Goal: Task Accomplishment & Management: Use online tool/utility

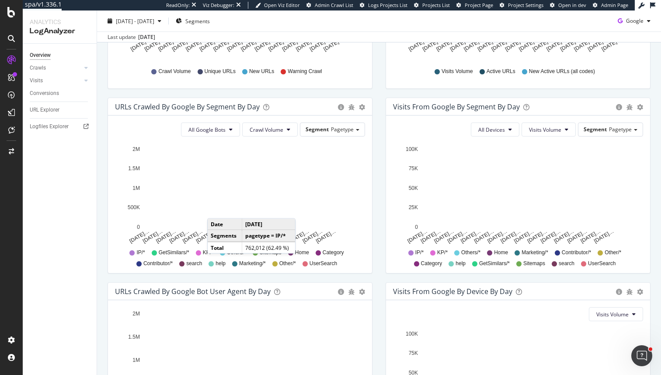
scroll to position [249, 0]
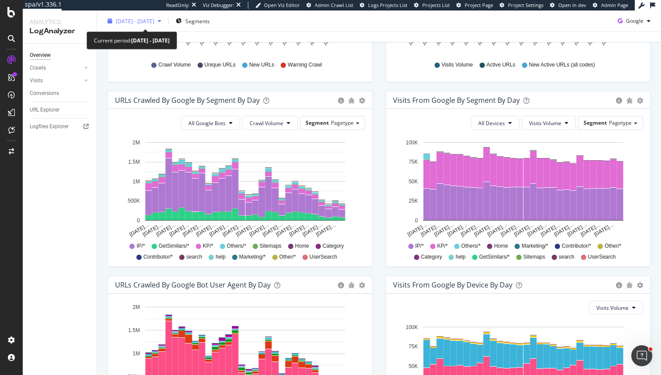
click at [154, 22] on span "2025 Jul. 18th - Aug. 16th" at bounding box center [135, 20] width 38 height 7
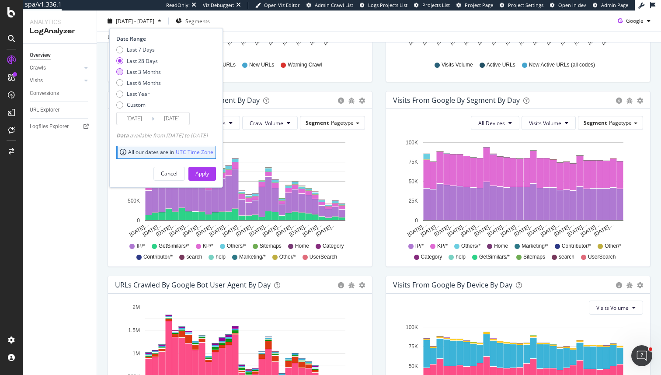
click at [152, 74] on div "Last 3 Months" at bounding box center [144, 71] width 34 height 7
type input "2025/05/17"
click at [209, 169] on div "Apply" at bounding box center [202, 173] width 14 height 13
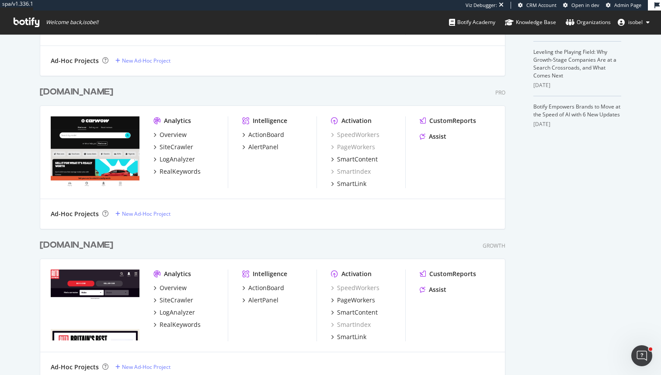
scroll to position [300, 0]
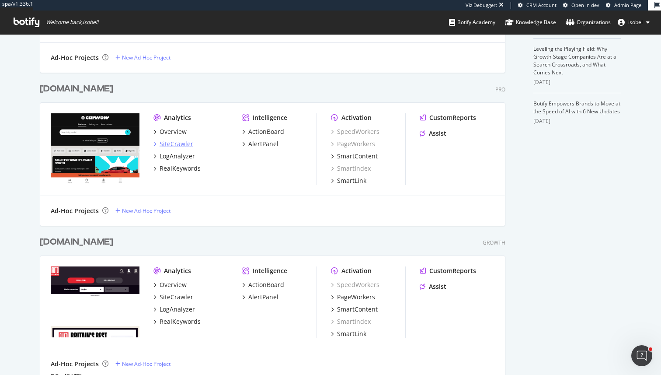
click at [184, 142] on div "SiteCrawler" at bounding box center [177, 143] width 34 height 9
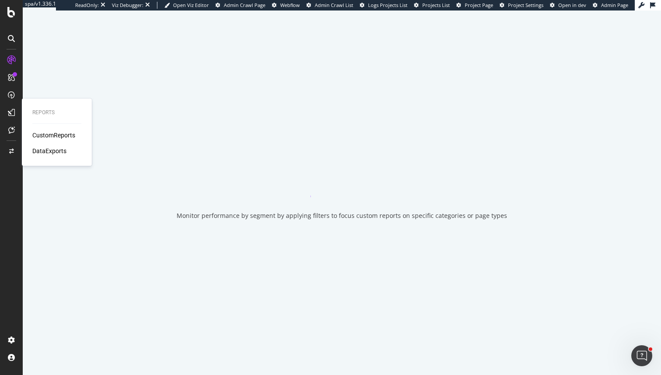
click at [40, 137] on div "CustomReports" at bounding box center [53, 135] width 43 height 9
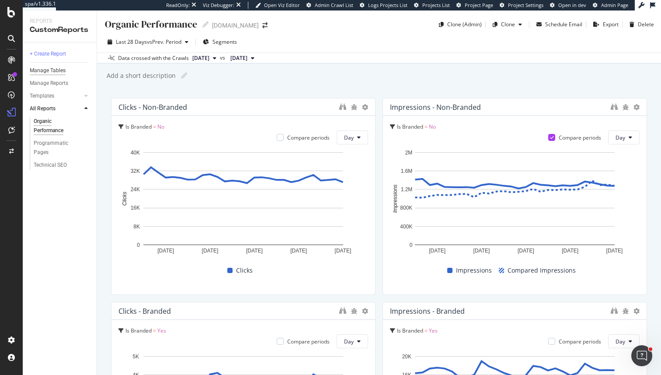
click at [56, 72] on div "Manage Tables" at bounding box center [48, 70] width 36 height 9
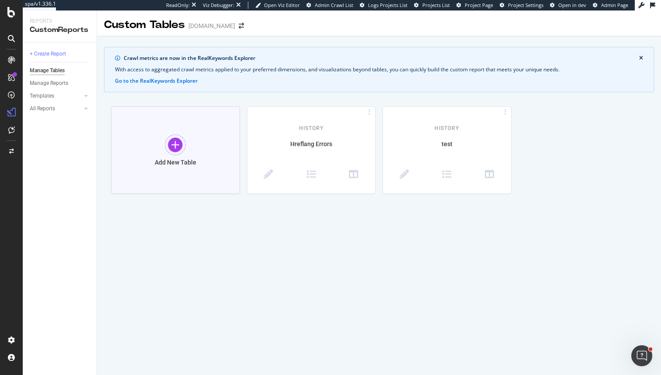
click at [170, 142] on div at bounding box center [175, 144] width 21 height 21
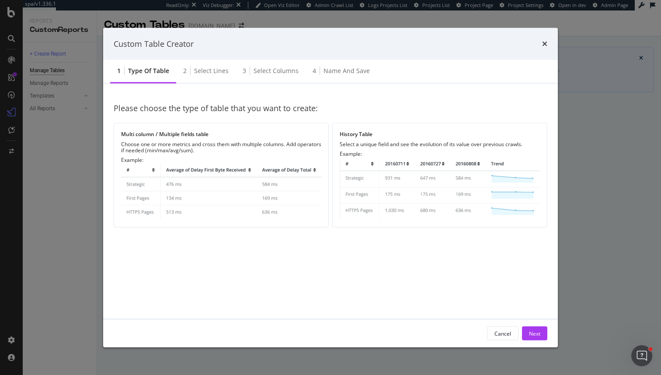
click at [562, 151] on div "Custom Table Creator 1 Type of table 2 Select lines 3 Select columns 4 Name and…" at bounding box center [330, 187] width 661 height 375
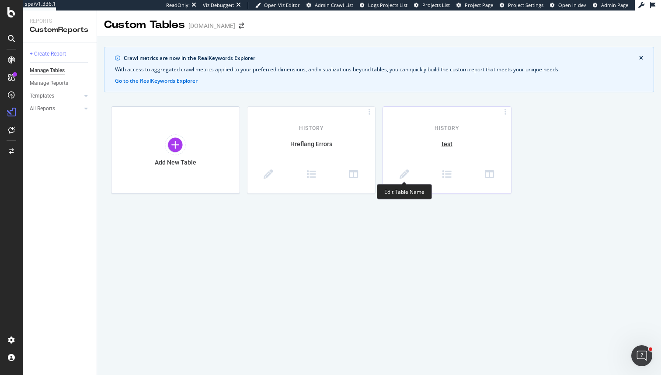
click at [397, 173] on span at bounding box center [404, 175] width 43 height 11
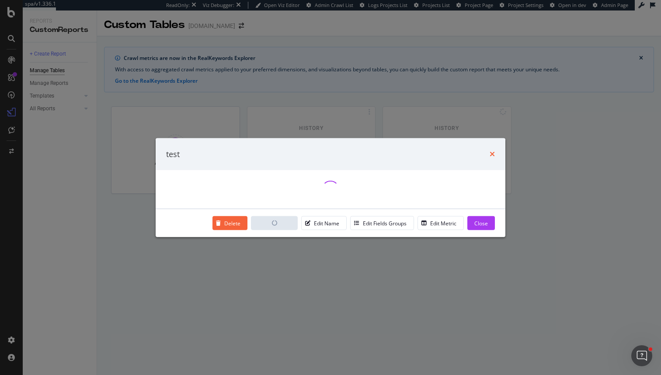
click at [494, 152] on icon "times" at bounding box center [492, 153] width 5 height 7
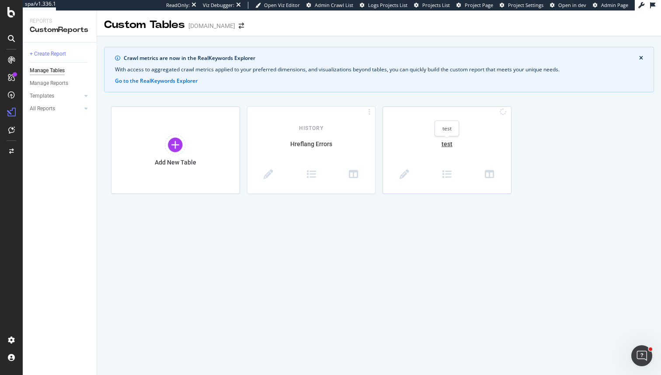
click at [441, 144] on div "test" at bounding box center [447, 148] width 128 height 18
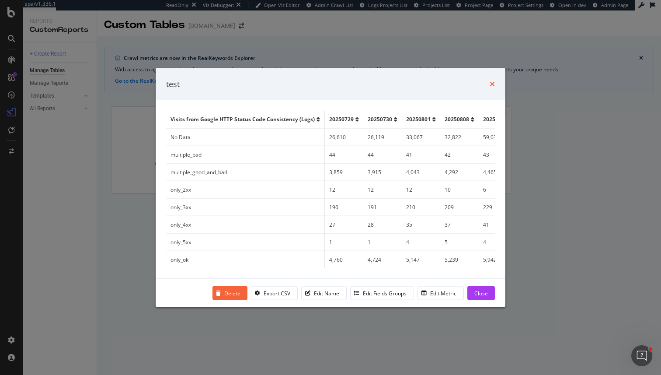
click at [491, 83] on icon "times" at bounding box center [492, 83] width 5 height 7
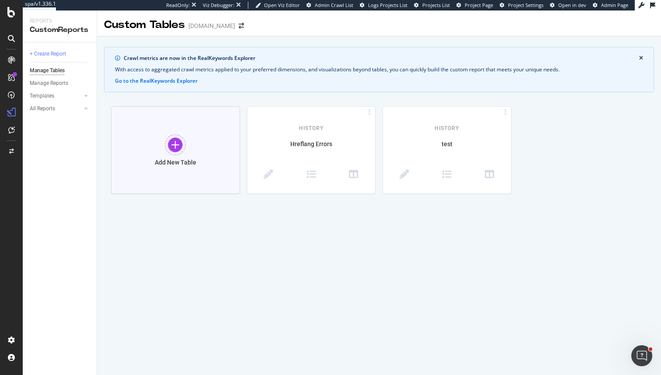
click at [155, 142] on div "Add New Table" at bounding box center [175, 149] width 129 height 87
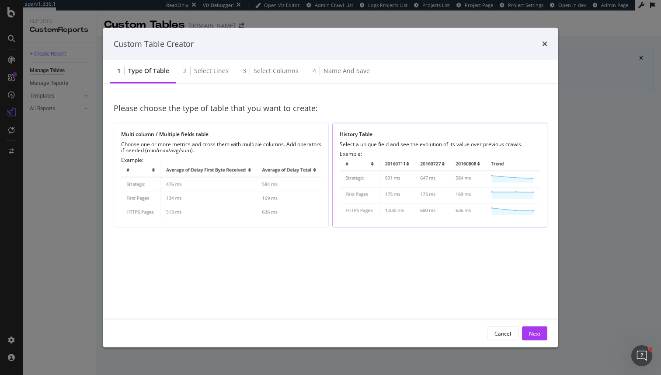
click at [394, 184] on img "modal" at bounding box center [440, 188] width 200 height 63
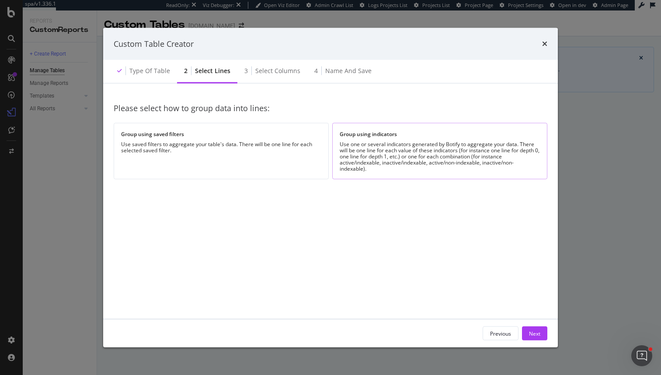
click at [395, 172] on div "Group using indicators Use one or several indicators generated by Botify to agg…" at bounding box center [439, 151] width 215 height 56
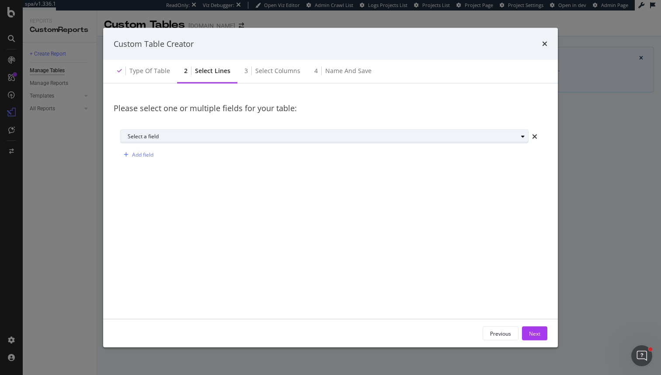
click at [226, 138] on div "Select a field" at bounding box center [323, 136] width 390 height 5
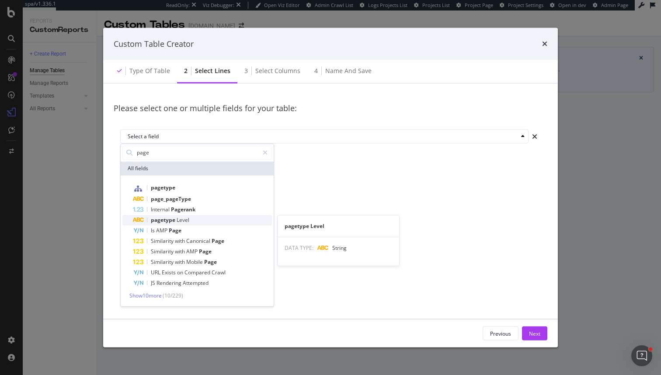
type input "page"
click at [178, 220] on span "Level" at bounding box center [183, 219] width 13 height 7
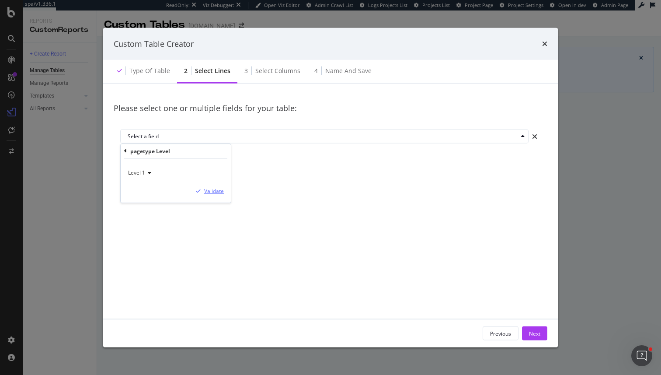
click at [222, 192] on div "Validate" at bounding box center [214, 190] width 20 height 7
click at [535, 337] on div "Next" at bounding box center [534, 333] width 11 height 13
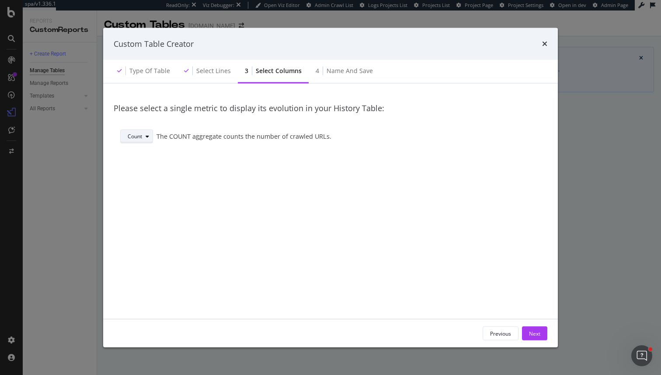
click at [150, 138] on div "modal" at bounding box center [147, 136] width 10 height 5
click at [146, 181] on div "Avg" at bounding box center [139, 179] width 30 height 11
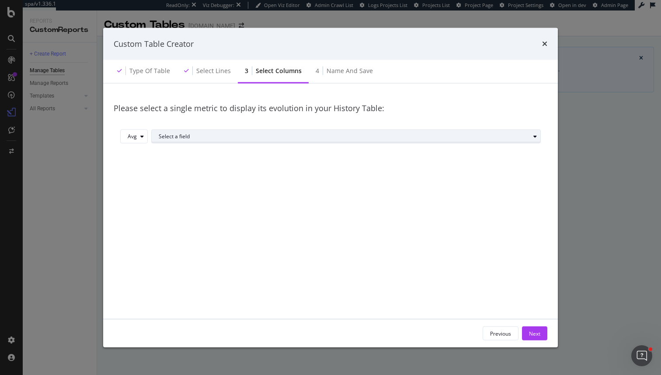
click at [181, 138] on div "Select a field" at bounding box center [344, 136] width 371 height 5
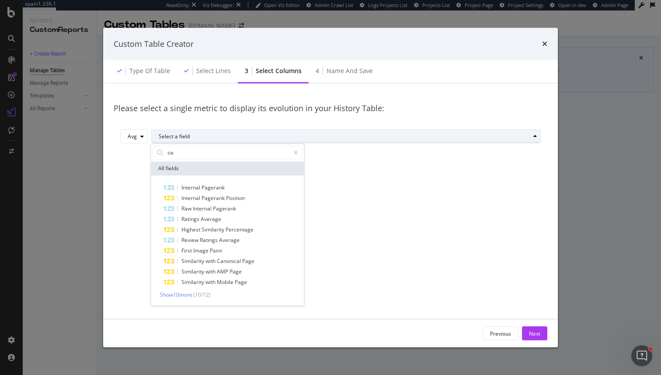
type input "o"
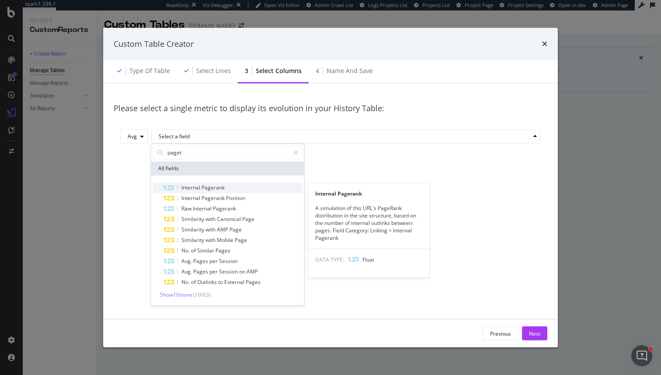
type input "paget"
click at [227, 184] on div "Internal Pagerank" at bounding box center [233, 187] width 139 height 10
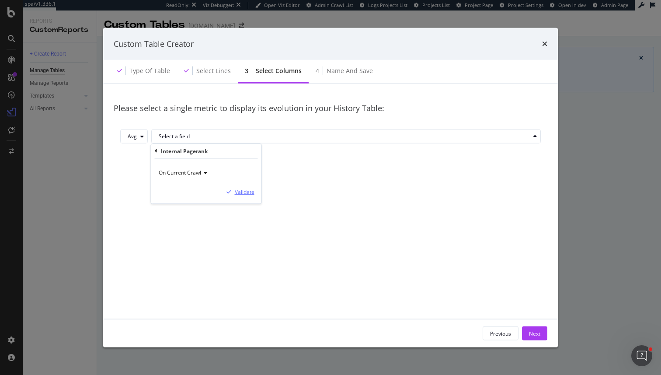
click at [249, 195] on div "Validate" at bounding box center [238, 192] width 31 height 8
click at [530, 334] on div "Next" at bounding box center [534, 332] width 11 height 7
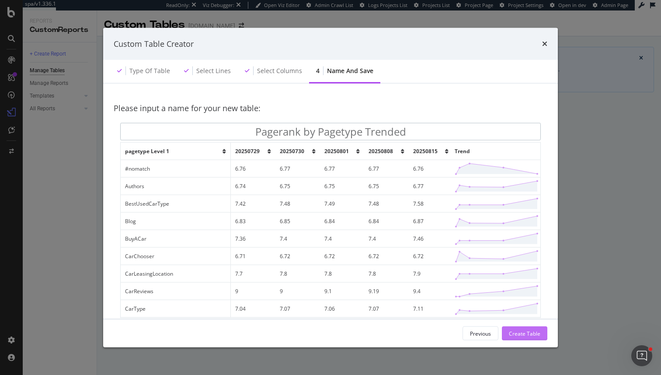
type input "Pagerank by Pagetype Trended"
click at [539, 336] on div "Create Table" at bounding box center [524, 332] width 31 height 7
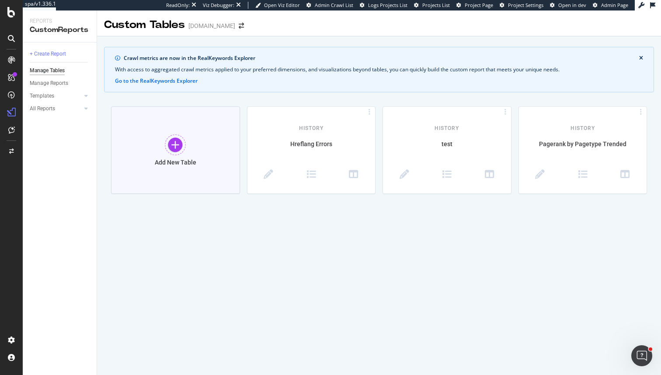
click at [208, 161] on div "Add New Table" at bounding box center [175, 149] width 129 height 87
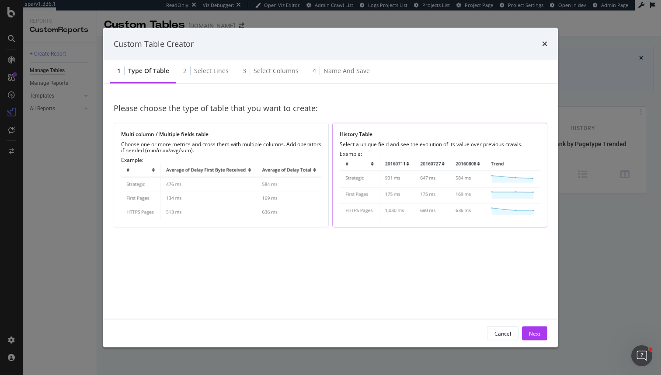
click at [443, 188] on img "modal" at bounding box center [440, 188] width 200 height 63
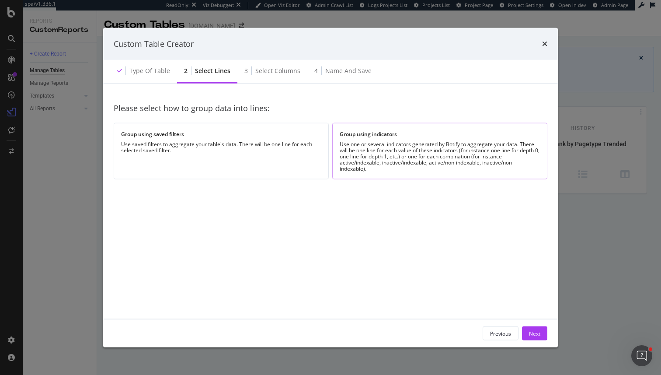
click at [383, 149] on div "Use one or several indicators generated by Botify to aggregate your data. There…" at bounding box center [440, 156] width 200 height 31
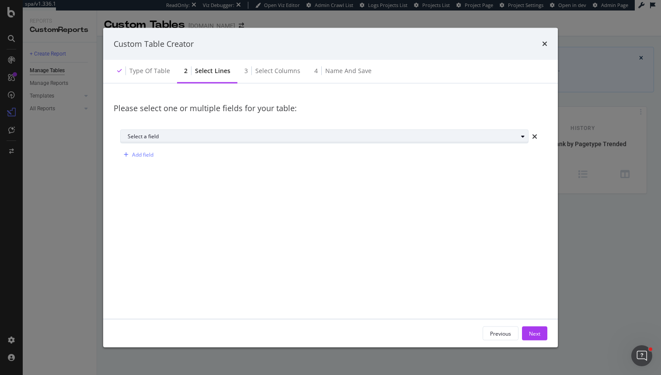
click at [375, 132] on div "Select a field" at bounding box center [328, 136] width 401 height 12
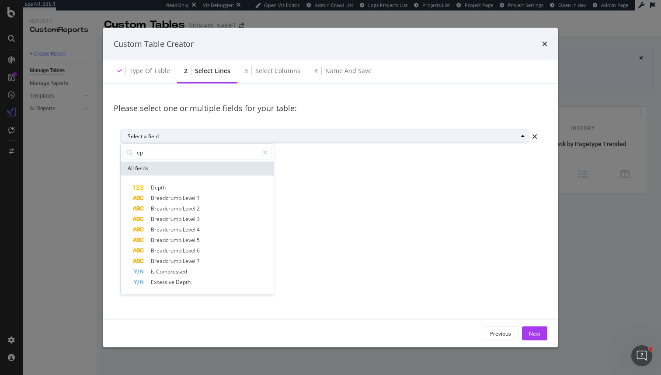
type input "e"
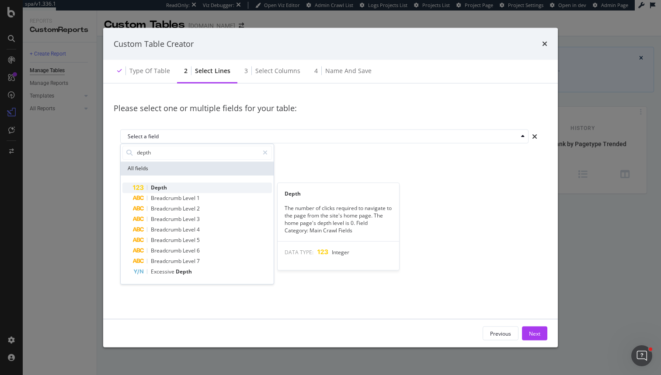
type input "depth"
click at [206, 188] on div "Depth" at bounding box center [202, 187] width 139 height 10
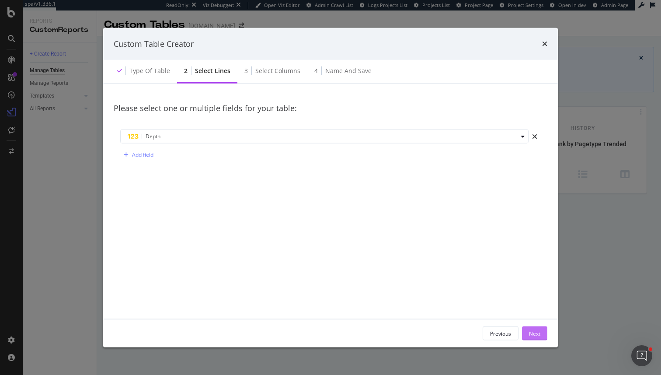
click at [536, 334] on div "Next" at bounding box center [534, 332] width 11 height 7
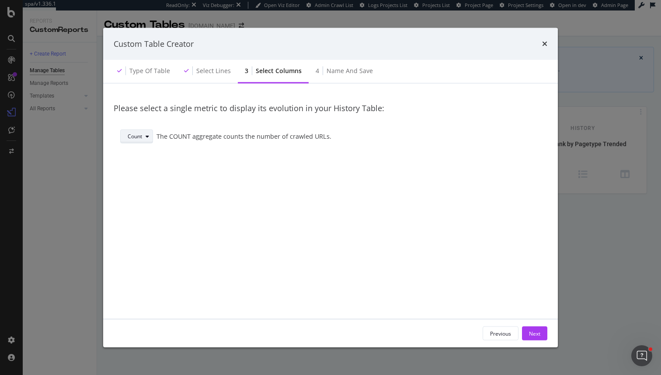
click at [150, 133] on div "Count" at bounding box center [140, 136] width 25 height 12
click at [146, 179] on div "Avg" at bounding box center [139, 179] width 30 height 11
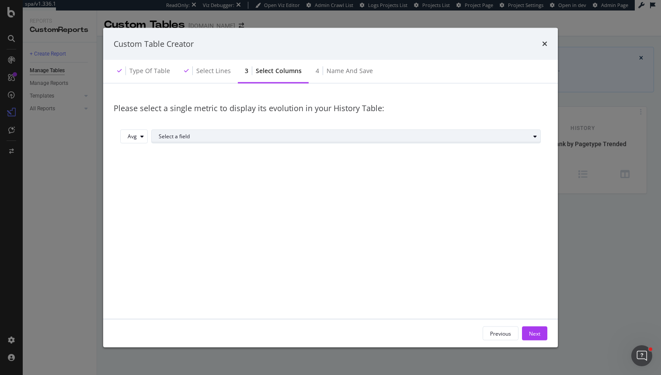
click at [267, 137] on div "Select a field" at bounding box center [344, 136] width 371 height 5
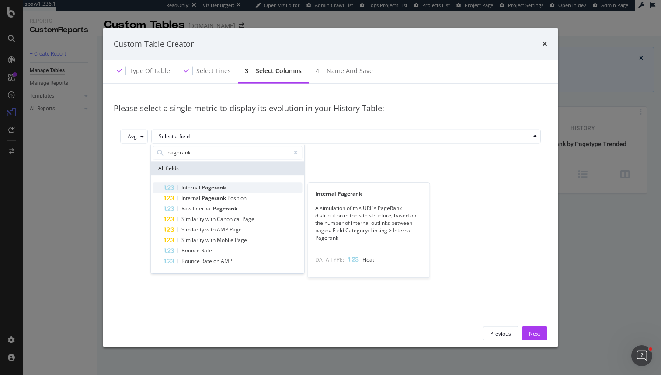
type input "pagerank"
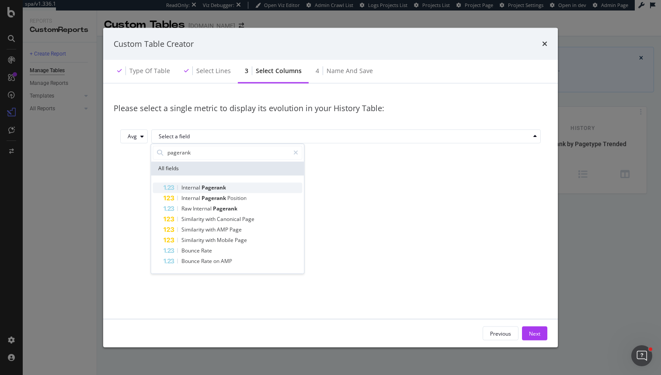
click at [251, 188] on div "Internal Pagerank" at bounding box center [233, 187] width 139 height 10
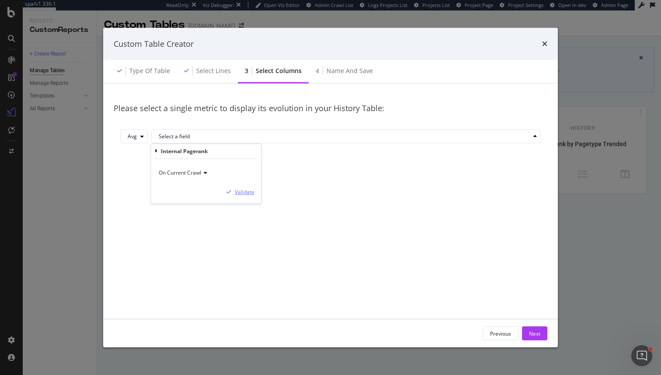
click at [242, 190] on div "Validate" at bounding box center [245, 191] width 20 height 7
click at [541, 326] on button "Next" at bounding box center [534, 333] width 25 height 14
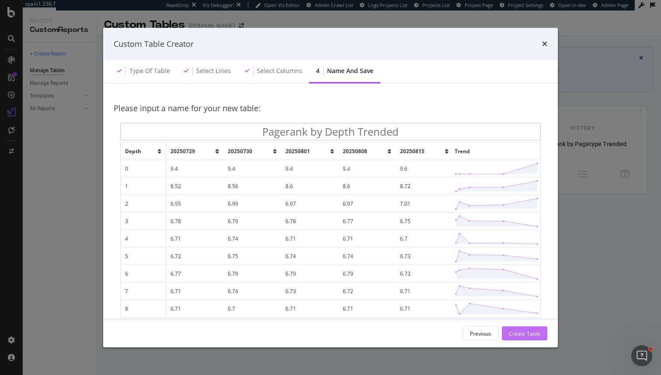
type input "Pagerank by Depth Trended"
click at [527, 334] on div "Create Table" at bounding box center [524, 332] width 31 height 7
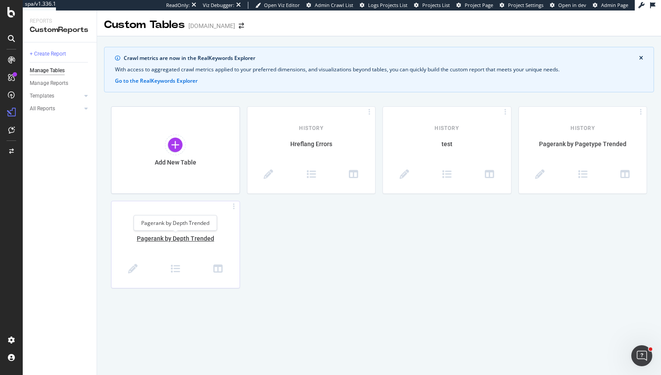
click at [178, 237] on div "Pagerank by Depth Trended" at bounding box center [175, 243] width 128 height 18
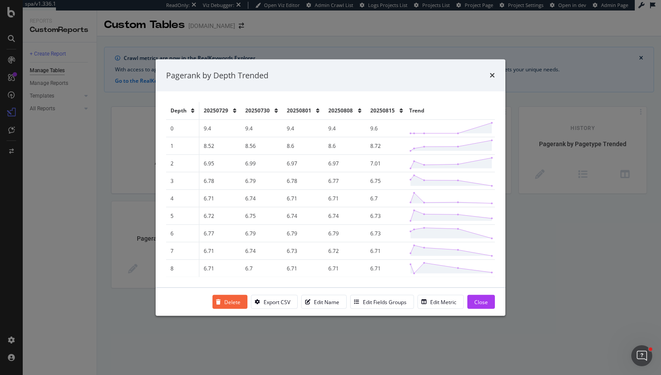
click at [577, 293] on div "Pagerank by Depth Trended Depth 20250729 20250730 20250801 20250808 20250815 Tr…" at bounding box center [330, 187] width 661 height 375
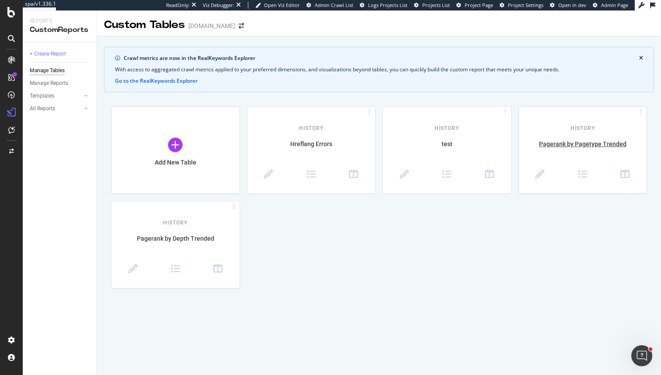
click at [572, 135] on div "History Pagerank by Pagetype Trended" at bounding box center [583, 150] width 128 height 87
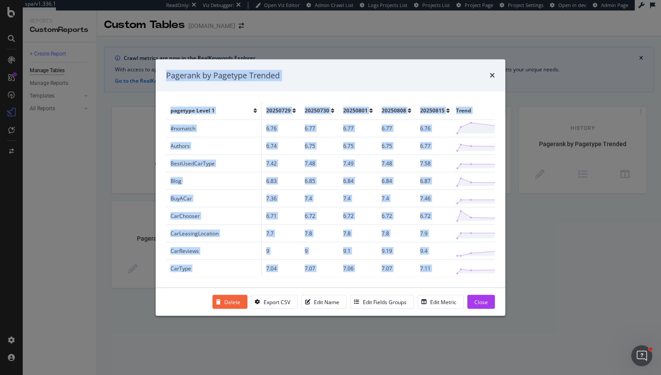
drag, startPoint x: 427, startPoint y: 270, endPoint x: 131, endPoint y: 167, distance: 313.2
click at [131, 167] on div "Pagerank by Pagetype Trended pagetype Level 1 20250729 20250730 20250801 202508…" at bounding box center [330, 187] width 661 height 375
click at [198, 130] on td "#nomatch" at bounding box center [214, 127] width 96 height 17
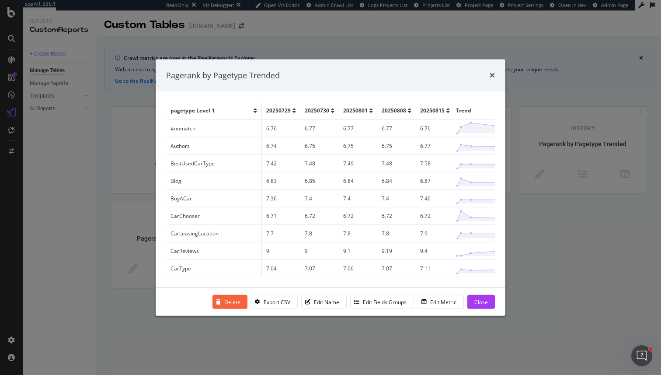
click at [577, 155] on div "Pagerank by Pagetype Trended pagetype Level 1 20250729 20250730 20250801 202508…" at bounding box center [330, 187] width 661 height 375
